Goal: Obtain resource: Download file/media

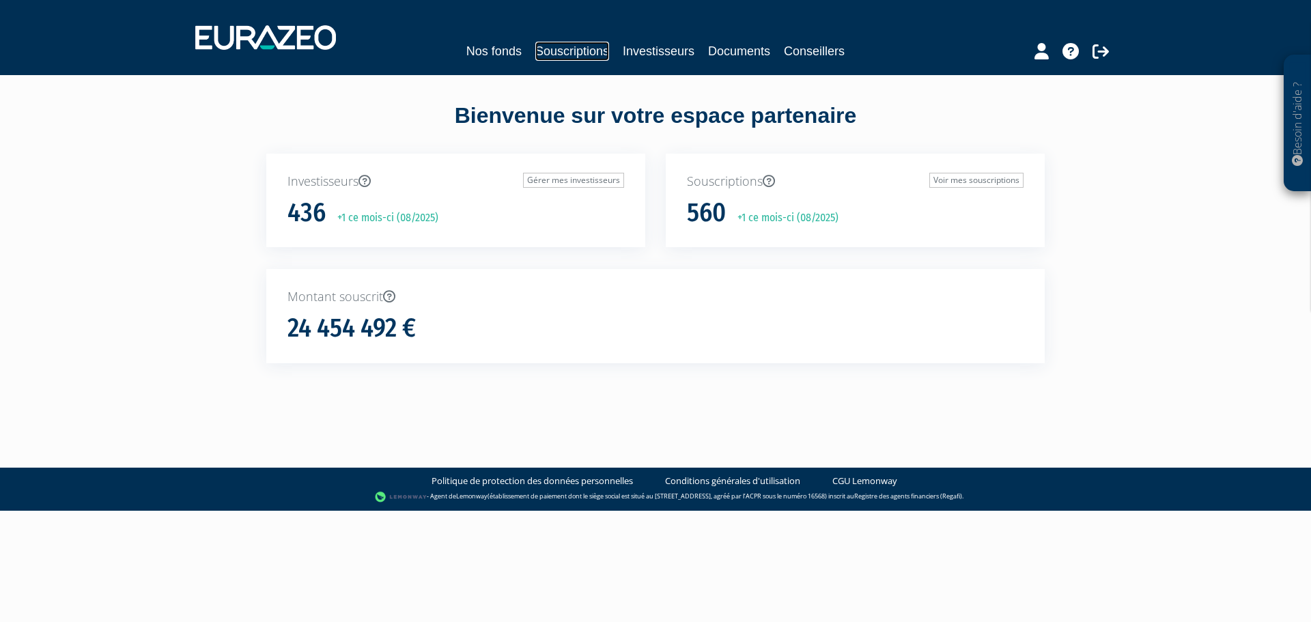
click at [579, 53] on link "Souscriptions" at bounding box center [573, 51] width 74 height 19
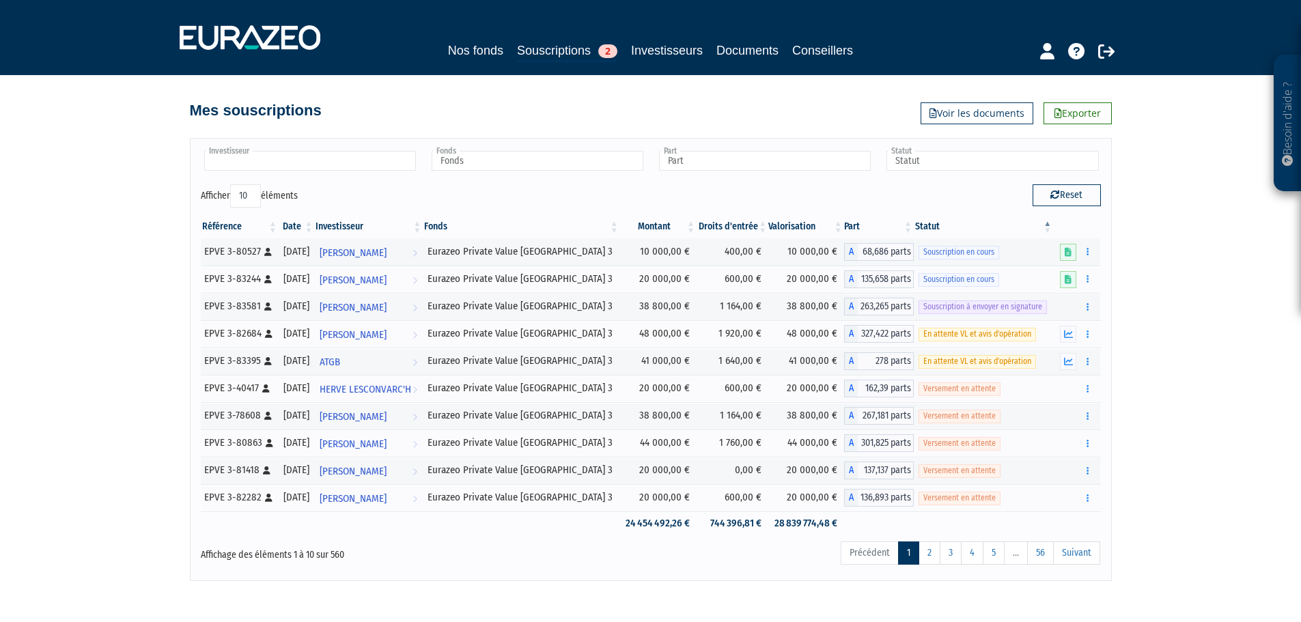
click at [366, 158] on input "text" at bounding box center [310, 161] width 212 height 20
type input "inno"
click at [382, 184] on li "INNO VENGO" at bounding box center [310, 182] width 216 height 17
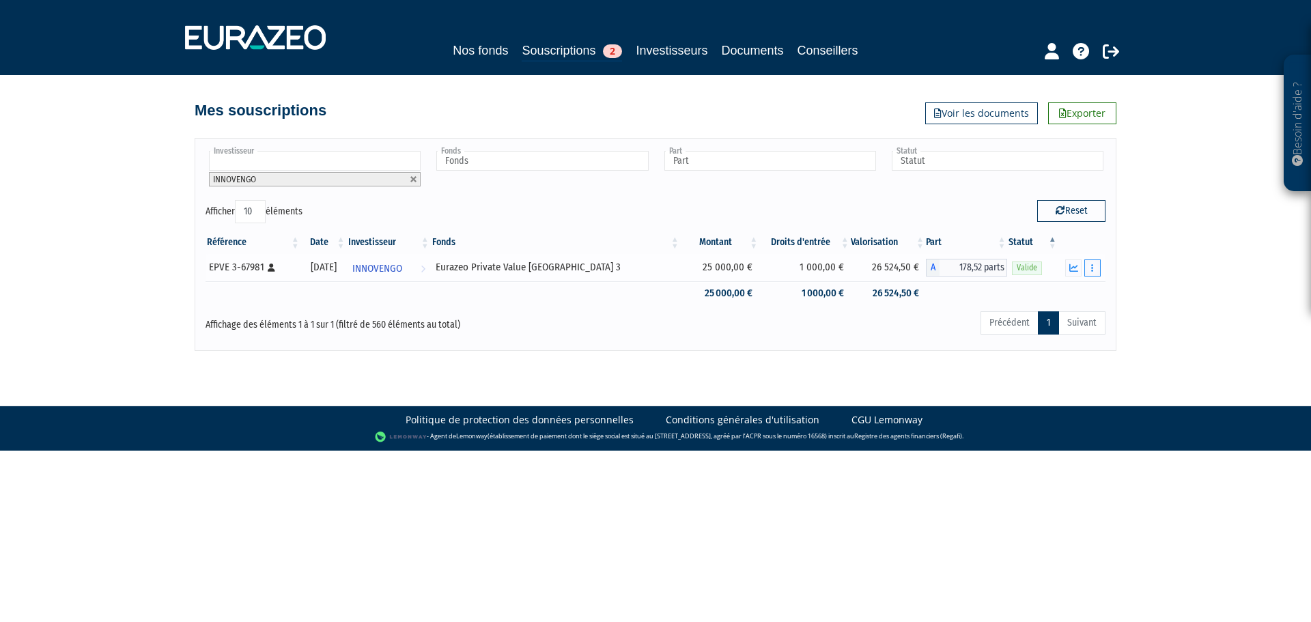
click at [1095, 268] on button "button" at bounding box center [1093, 268] width 16 height 17
click at [1081, 297] on link "Documents" at bounding box center [1063, 292] width 68 height 23
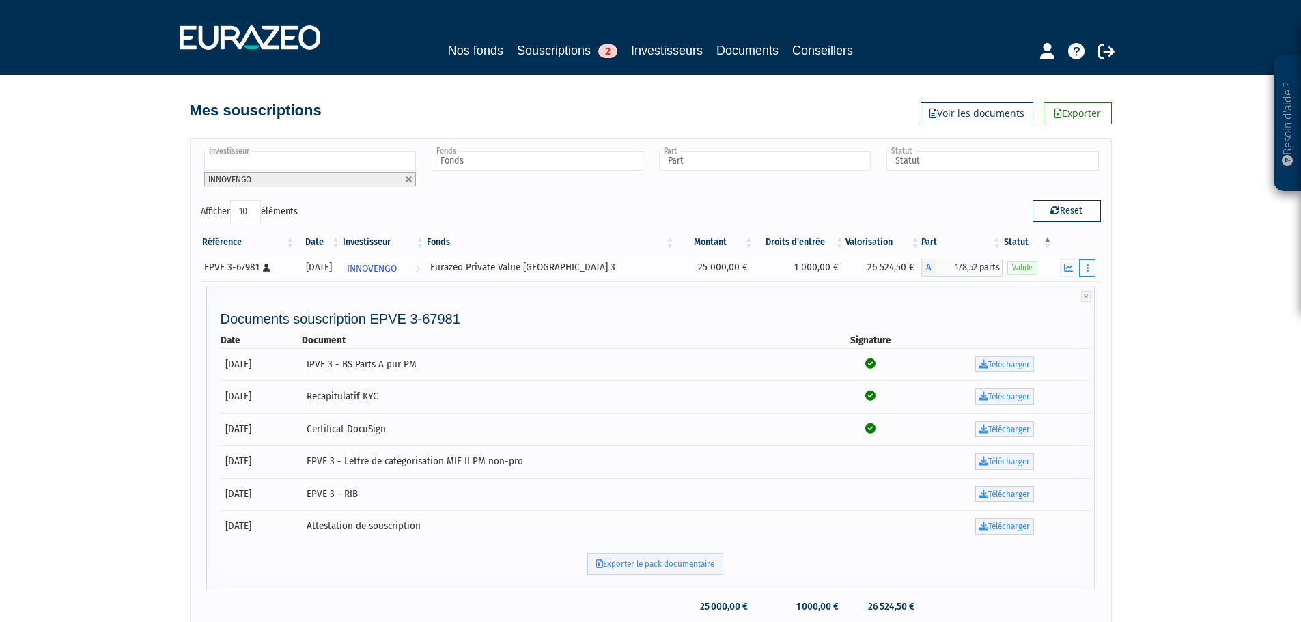
click at [1090, 260] on button "button" at bounding box center [1087, 268] width 16 height 17
click at [1070, 272] on icon "button" at bounding box center [1068, 268] width 9 height 9
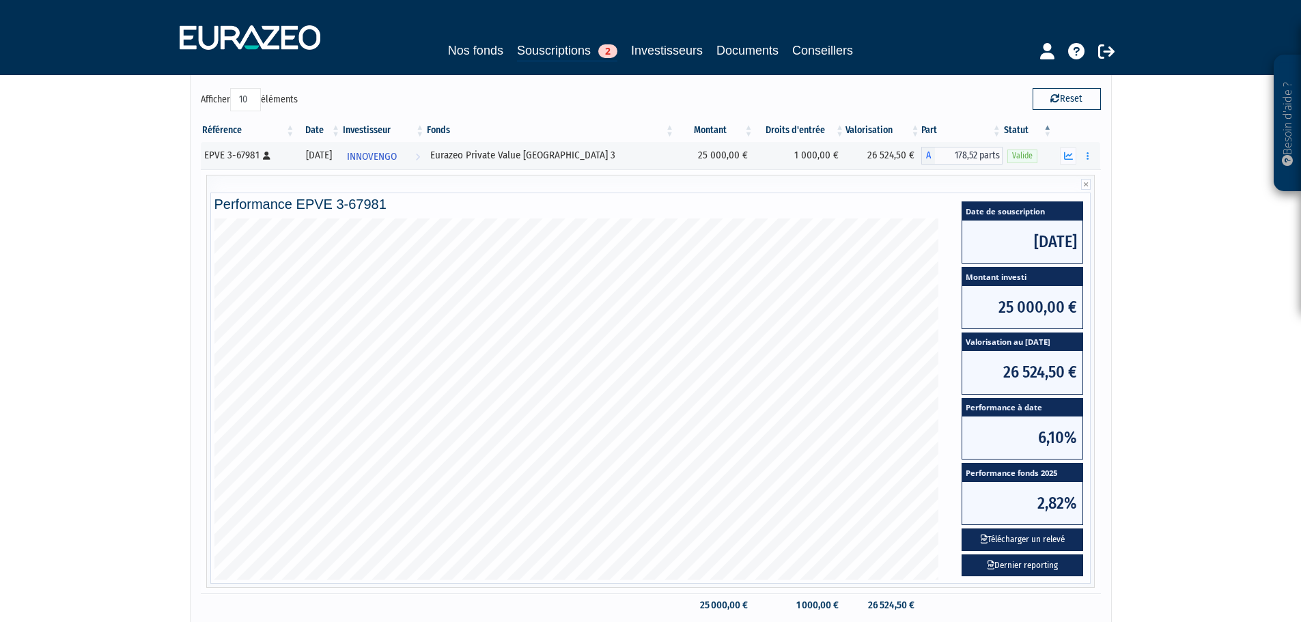
scroll to position [253, 0]
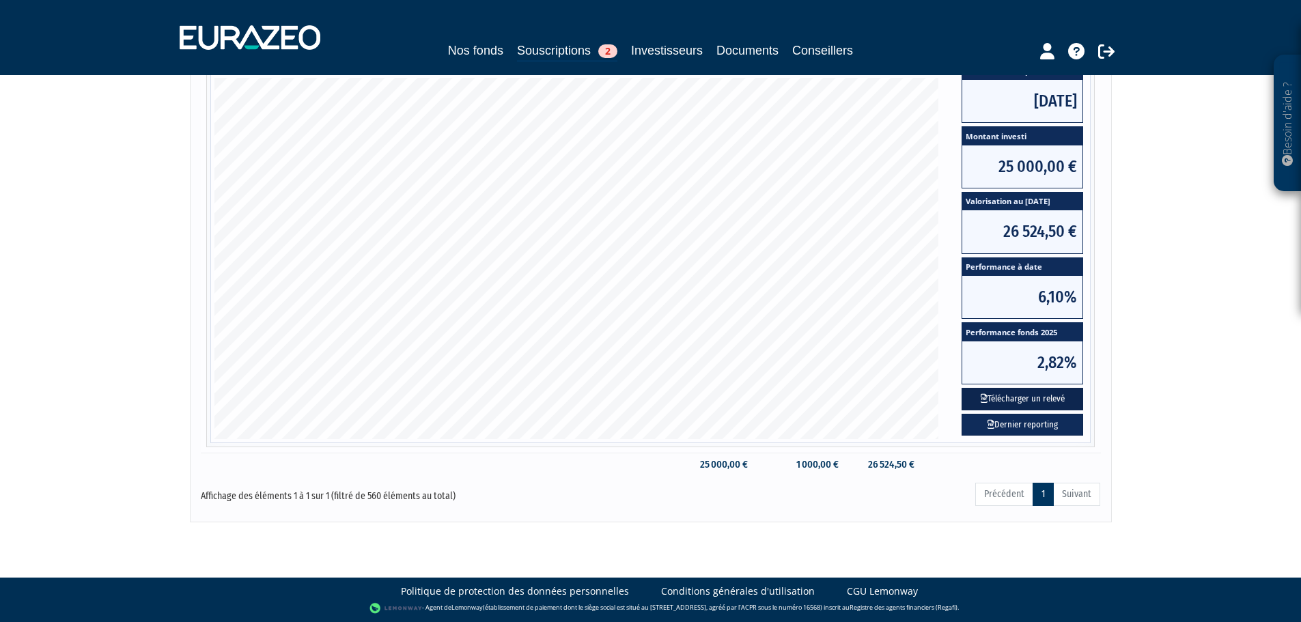
click at [1046, 398] on button "Télécharger un relevé" at bounding box center [1023, 399] width 122 height 23
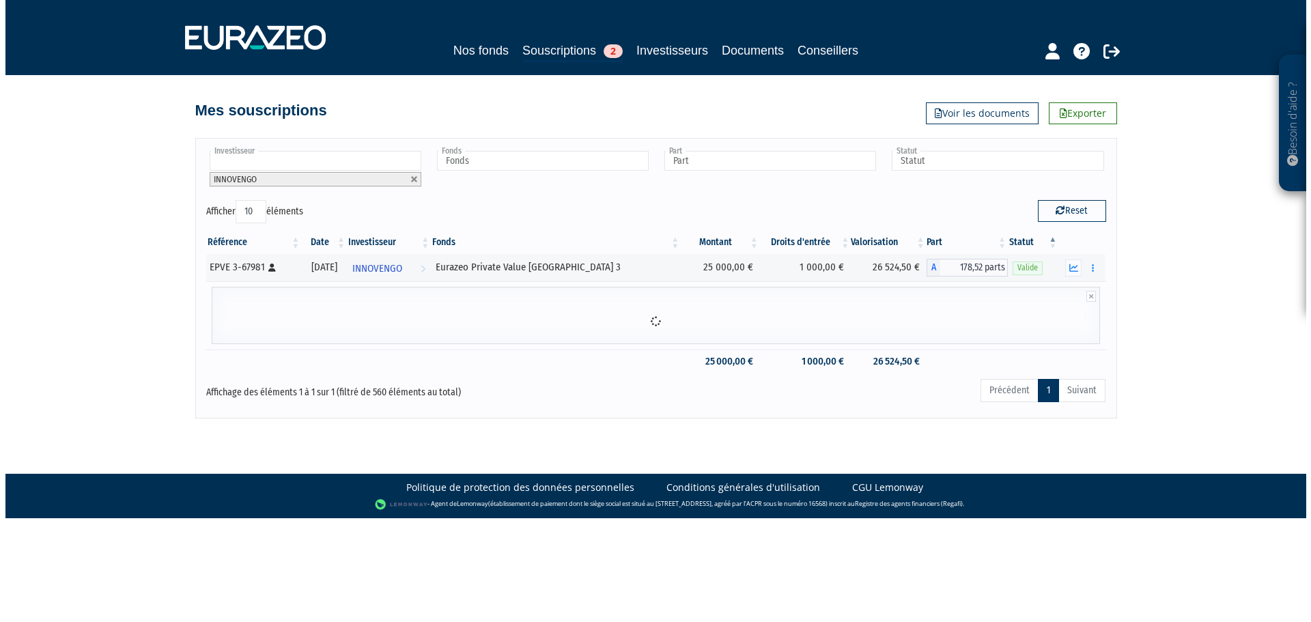
scroll to position [0, 0]
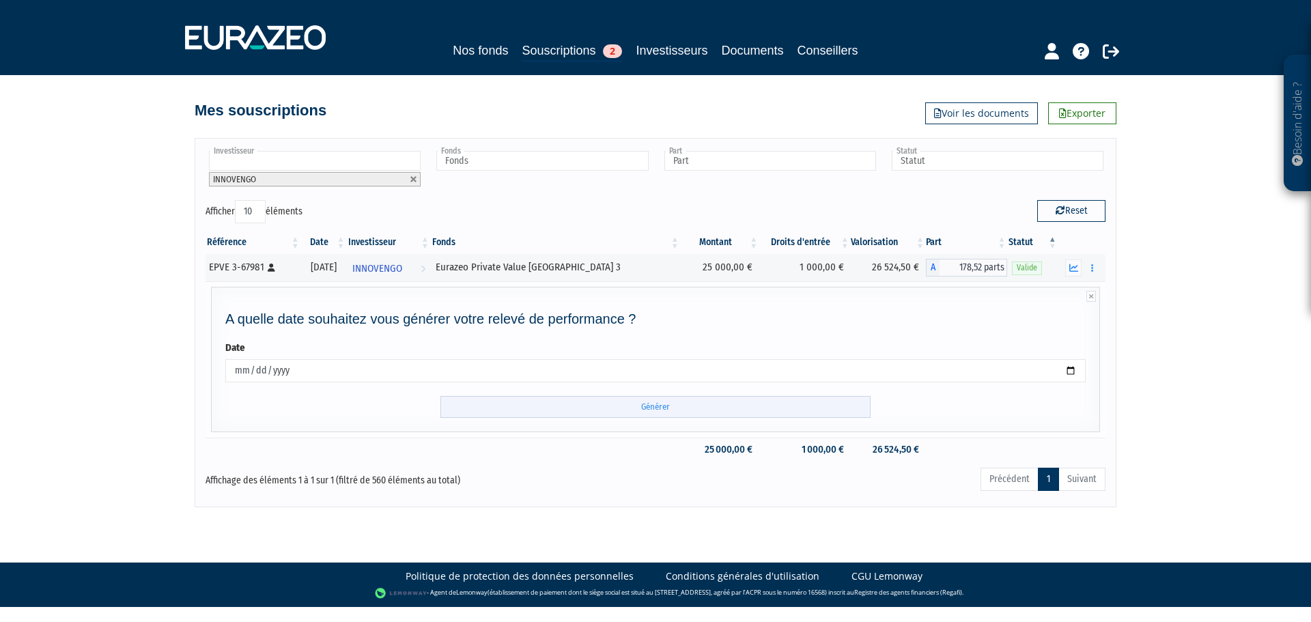
click at [676, 405] on input "Générer" at bounding box center [656, 407] width 430 height 23
